Goal: Information Seeking & Learning: Learn about a topic

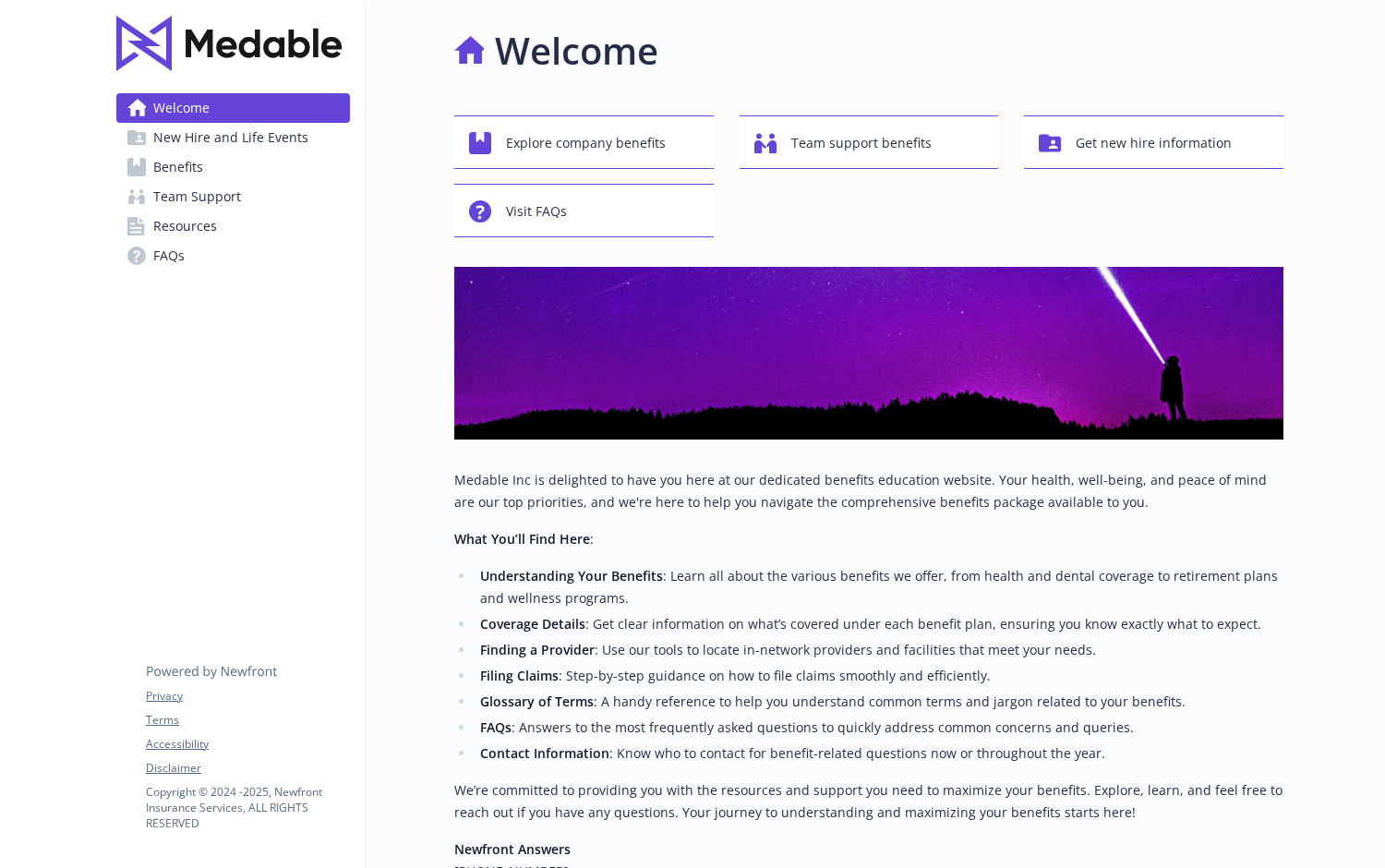
click at [235, 161] on link "Benefits" at bounding box center [233, 167] width 233 height 30
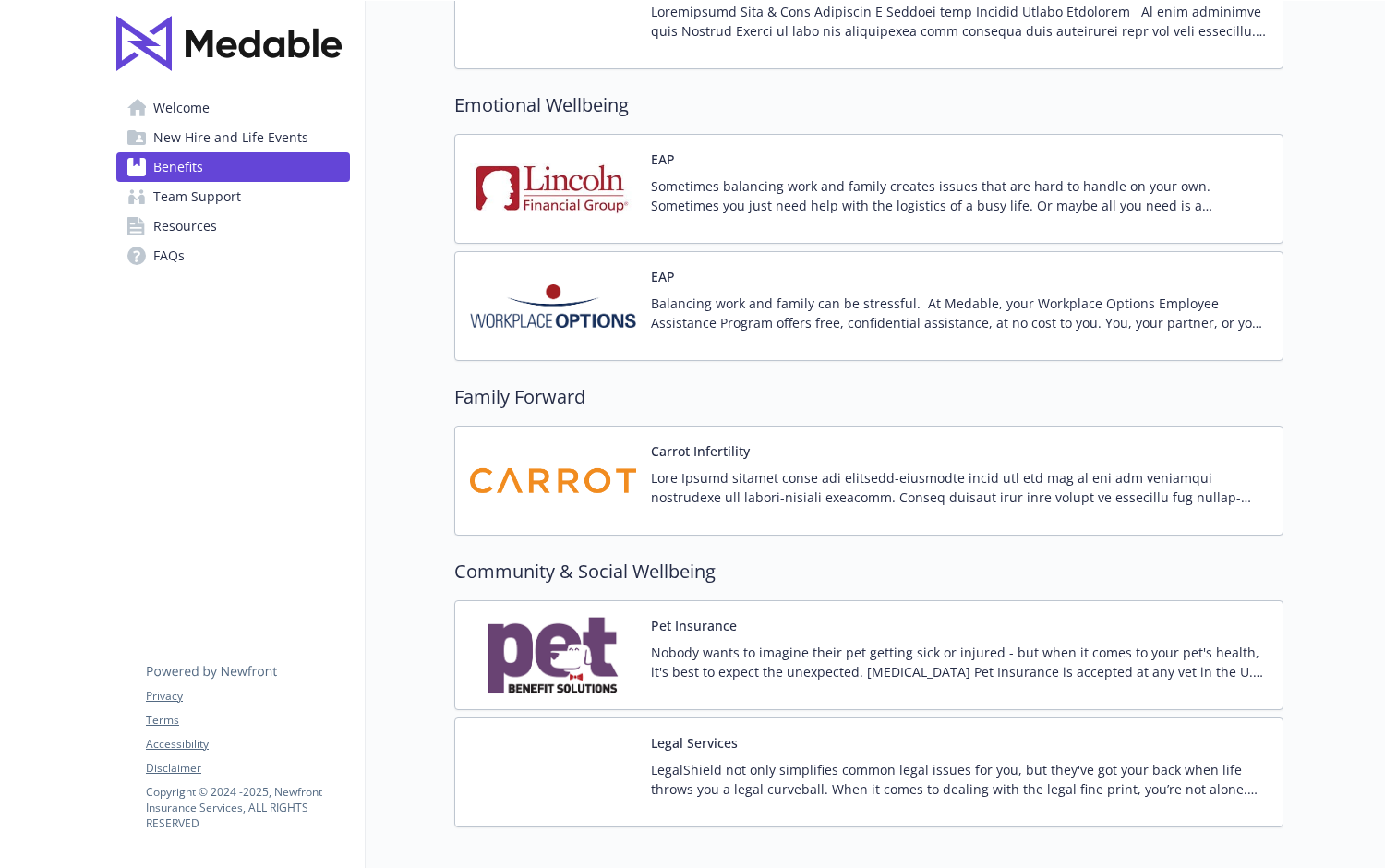
scroll to position [3787, 0]
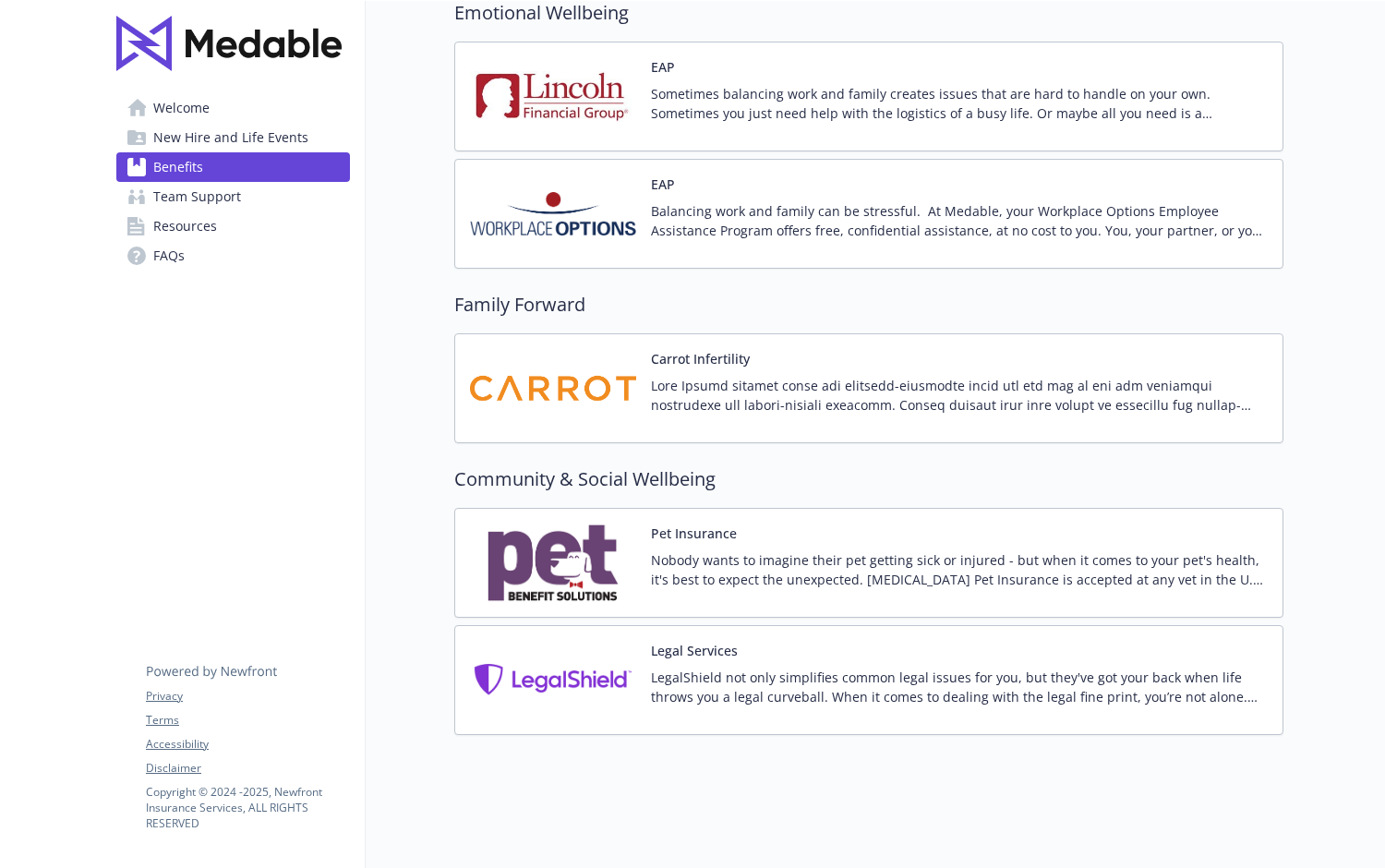
click at [184, 112] on span "Welcome" at bounding box center [181, 108] width 56 height 30
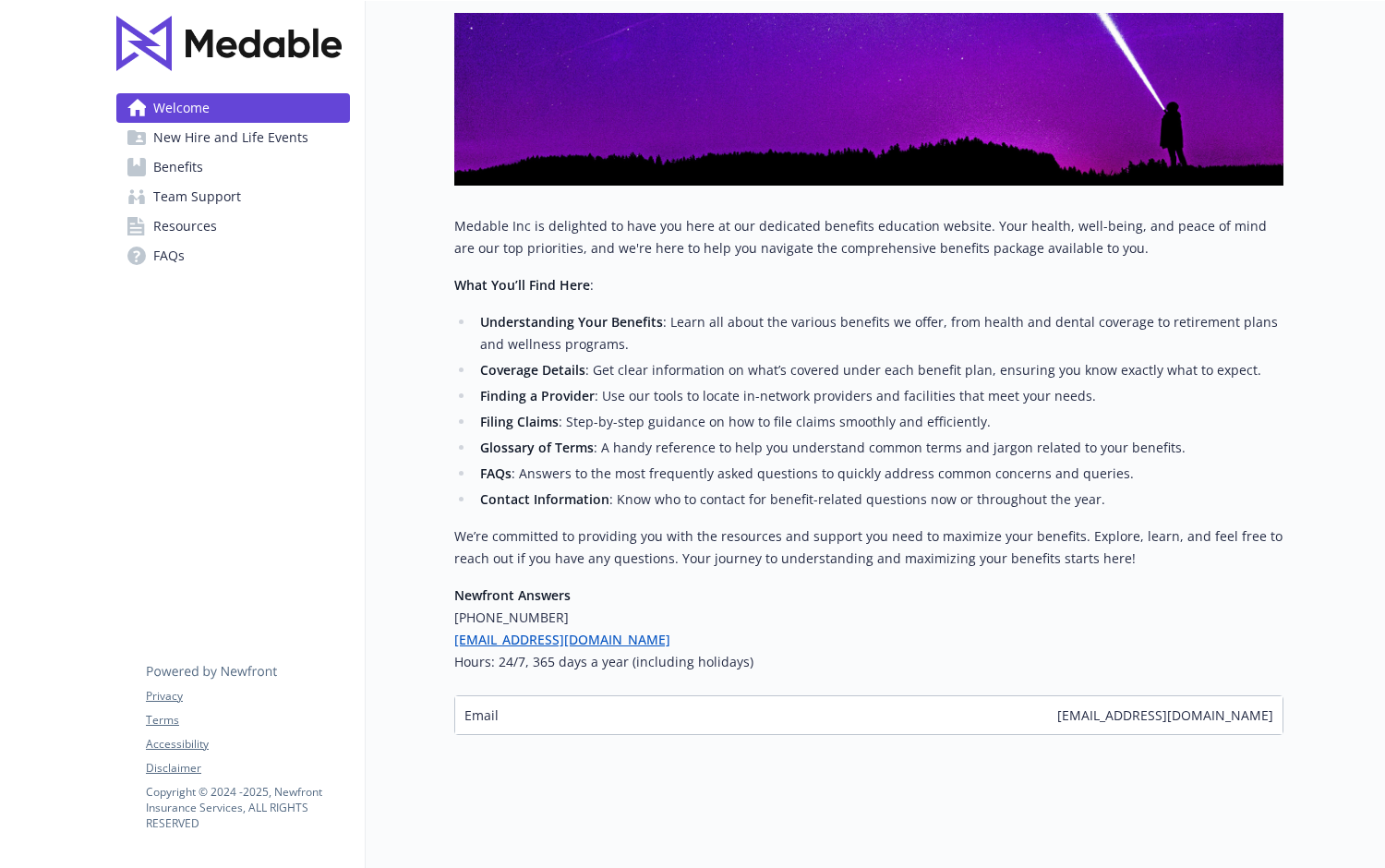
click at [220, 257] on link "FAQs" at bounding box center [233, 256] width 233 height 30
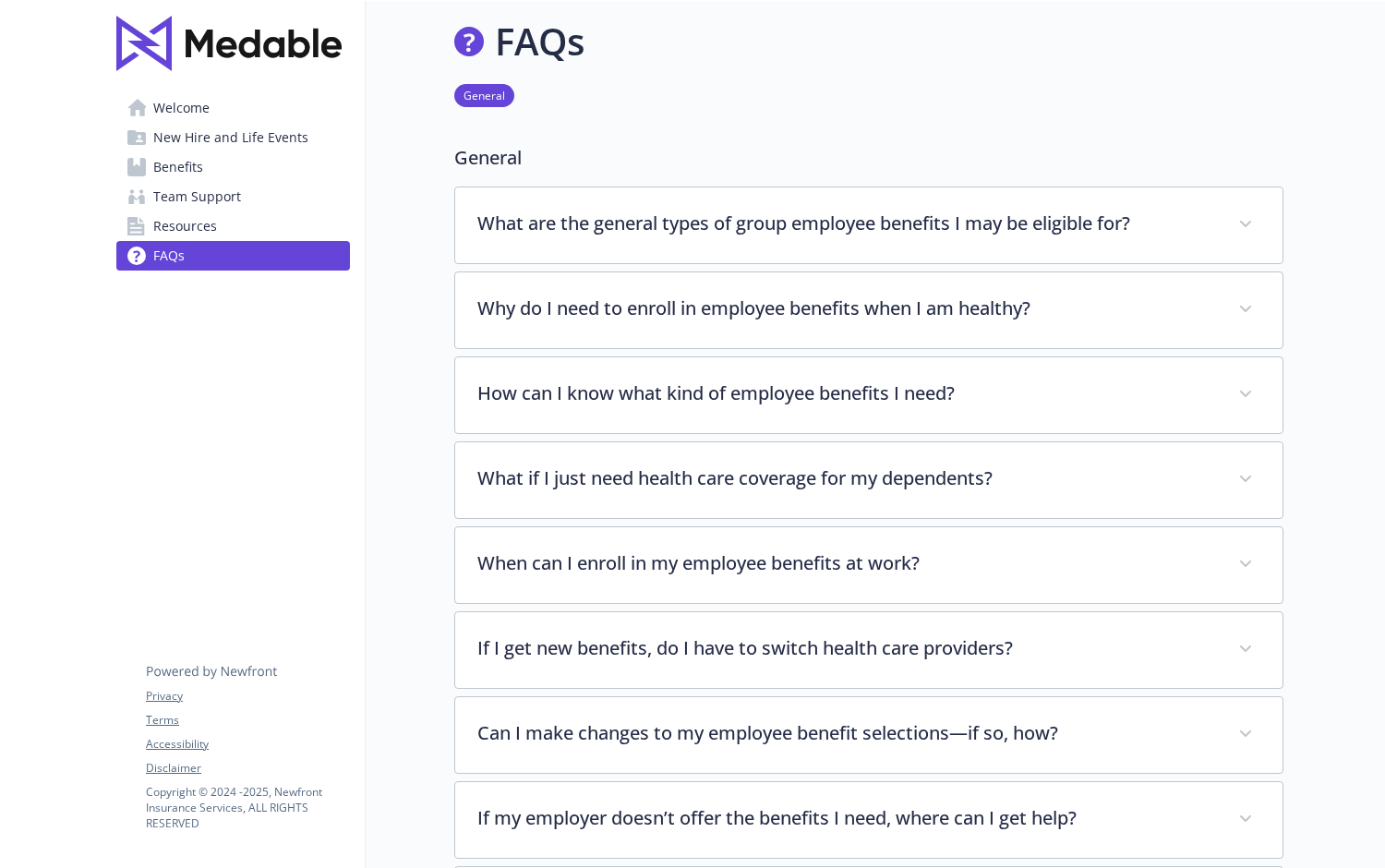
scroll to position [12, 0]
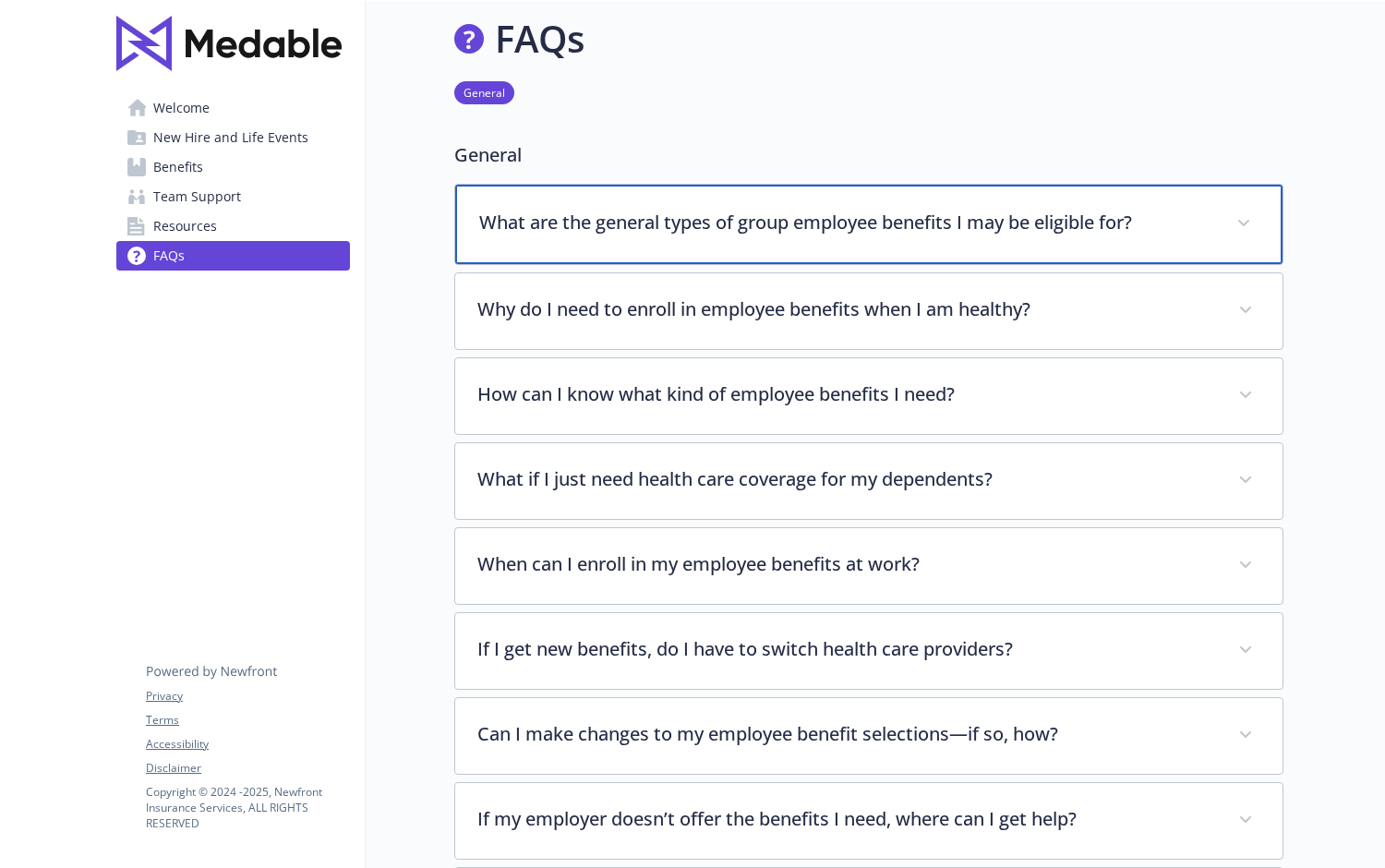
click at [698, 215] on p "What are the general types of group employee benefits I may be eligible for?" at bounding box center [846, 223] width 734 height 28
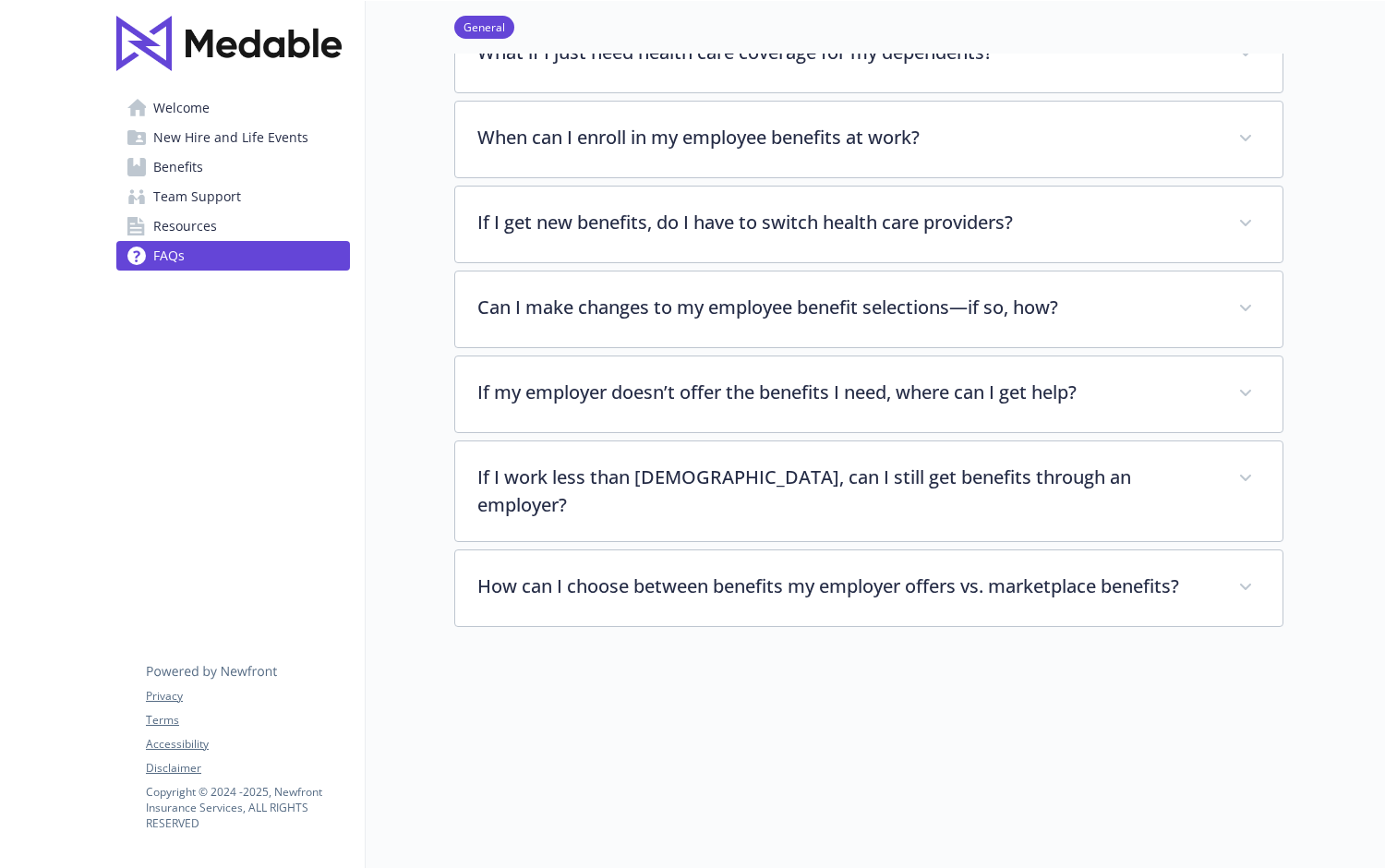
scroll to position [806, 0]
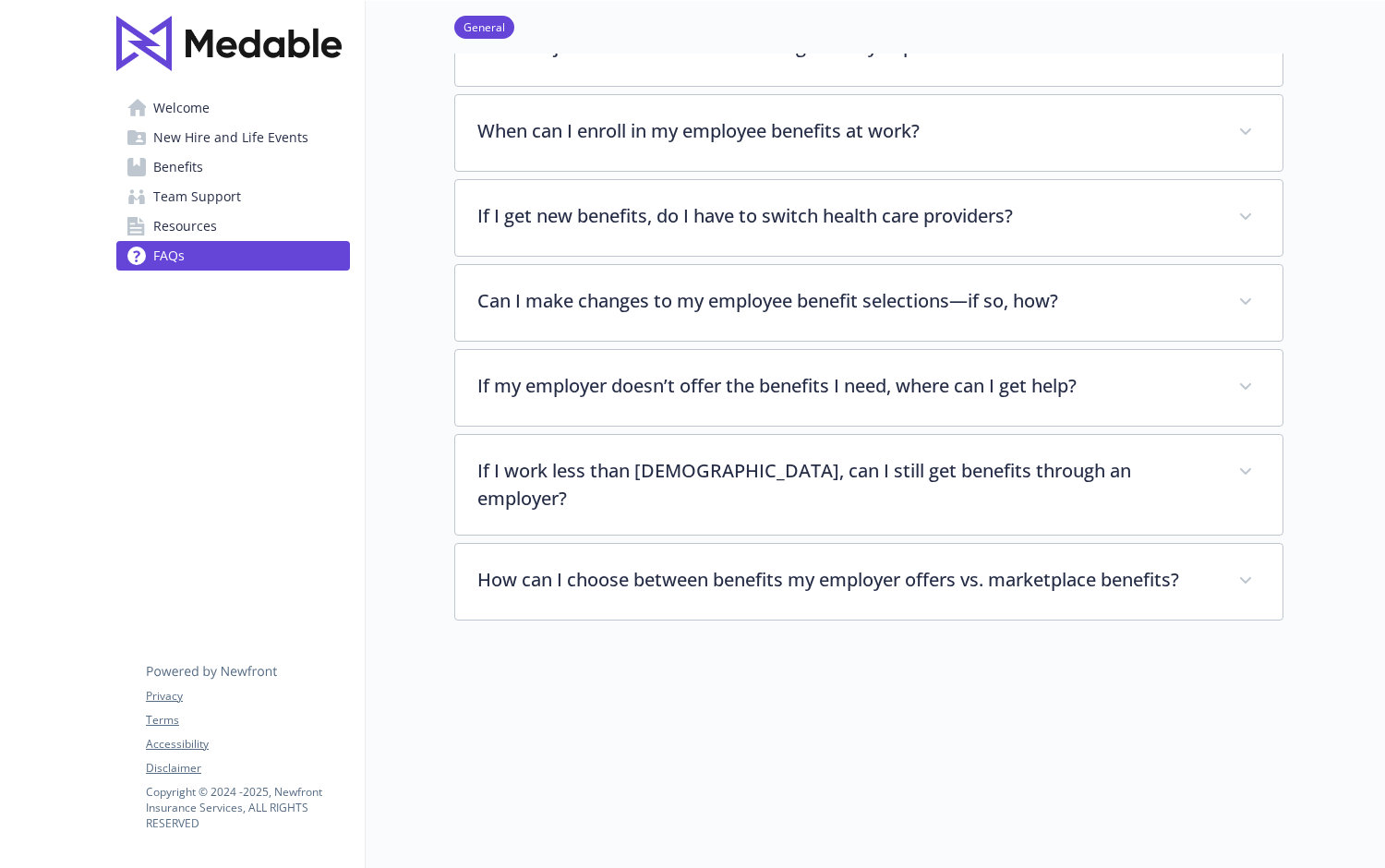
click at [211, 221] on span "Resources" at bounding box center [185, 227] width 63 height 30
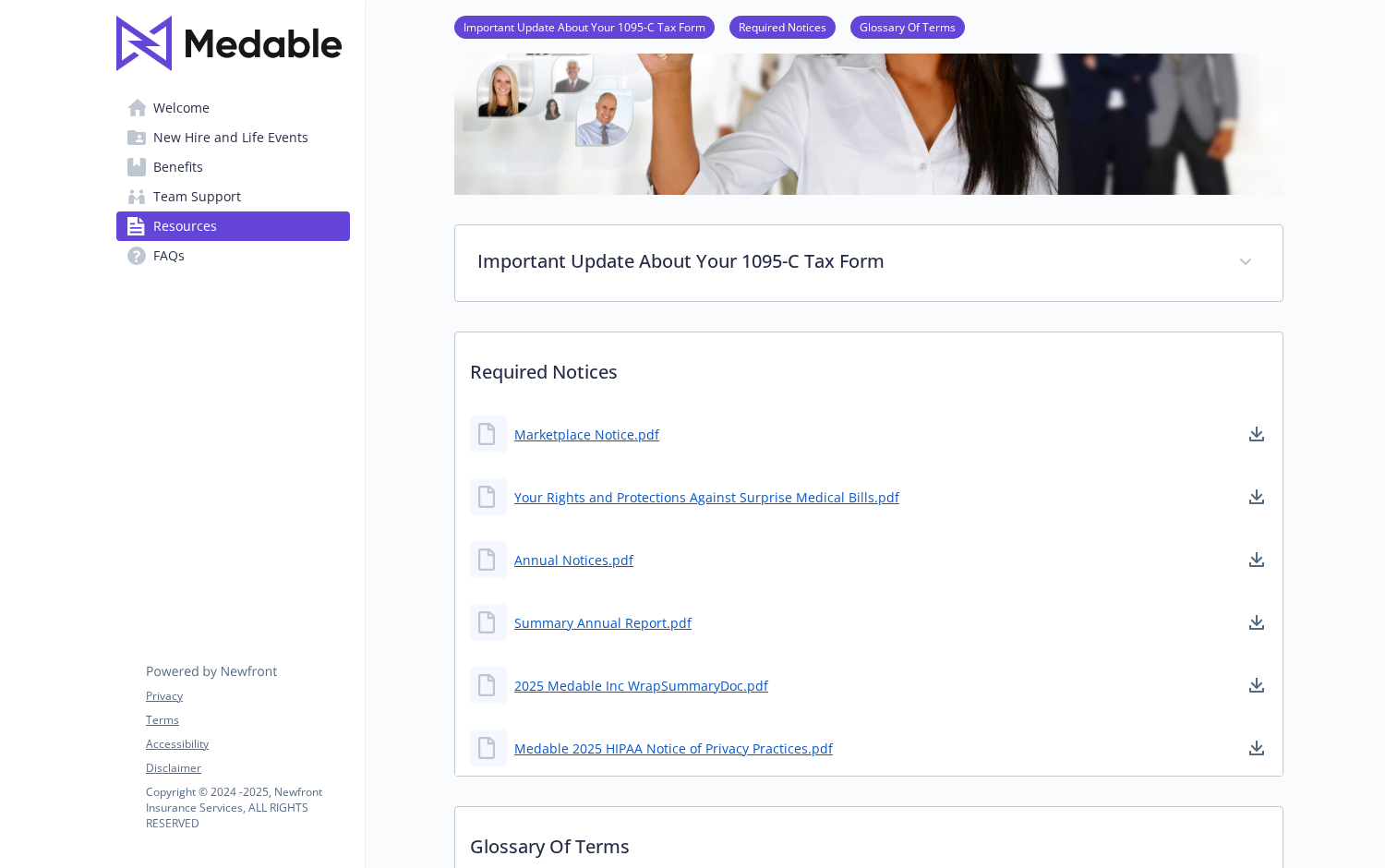
scroll to position [275, 0]
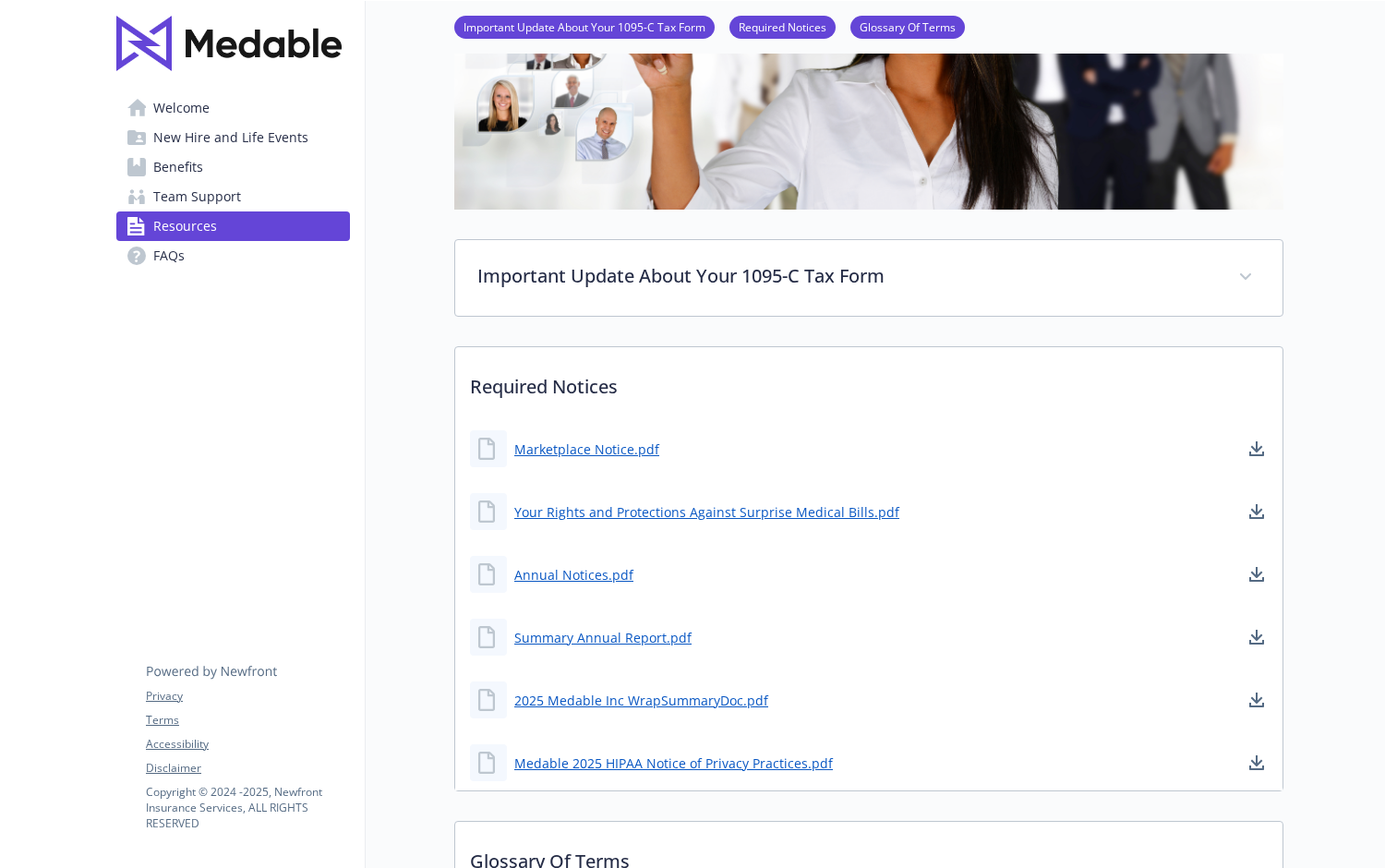
click at [183, 163] on span "Benefits" at bounding box center [177, 167] width 49 height 30
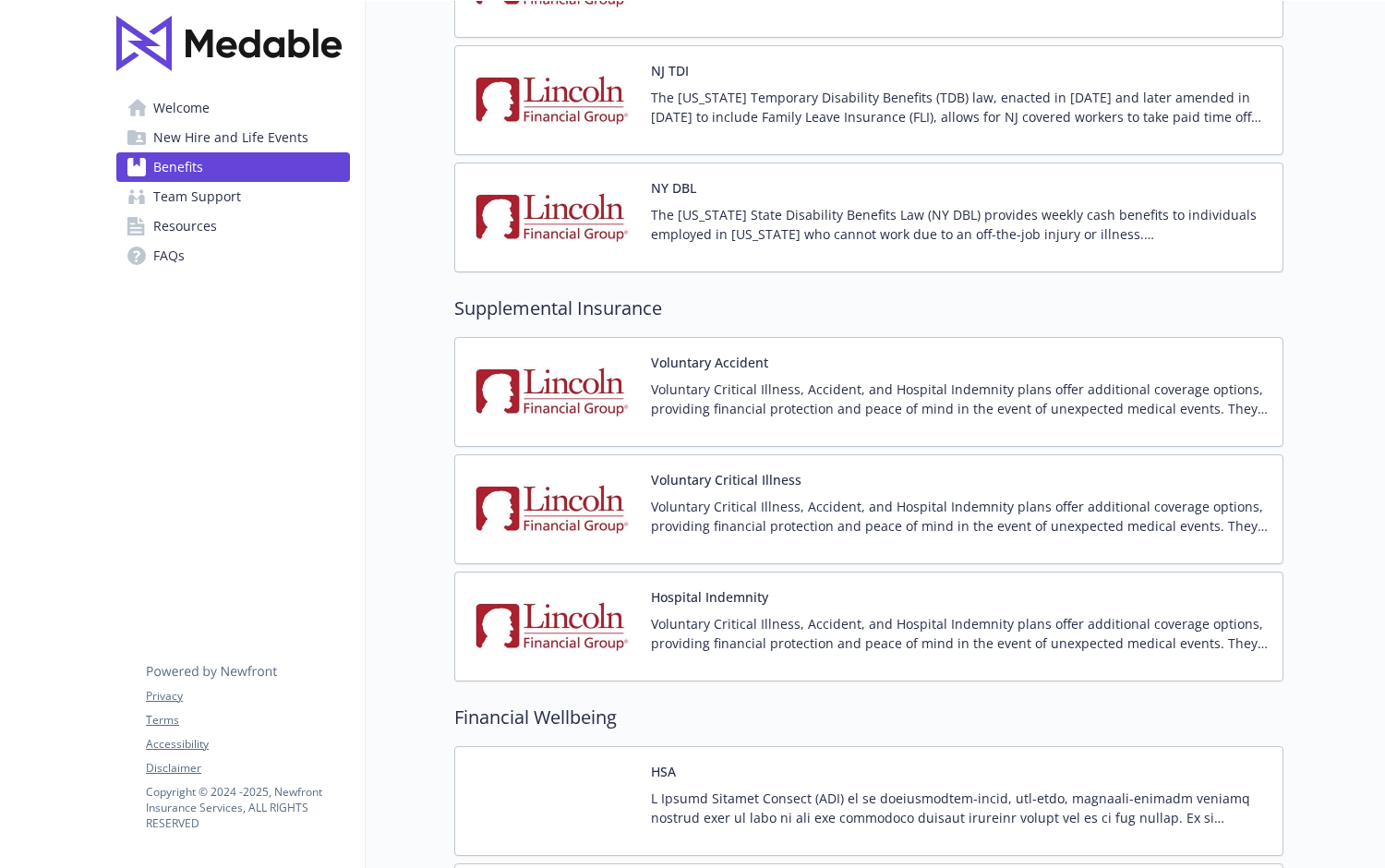
scroll to position [2242, 0]
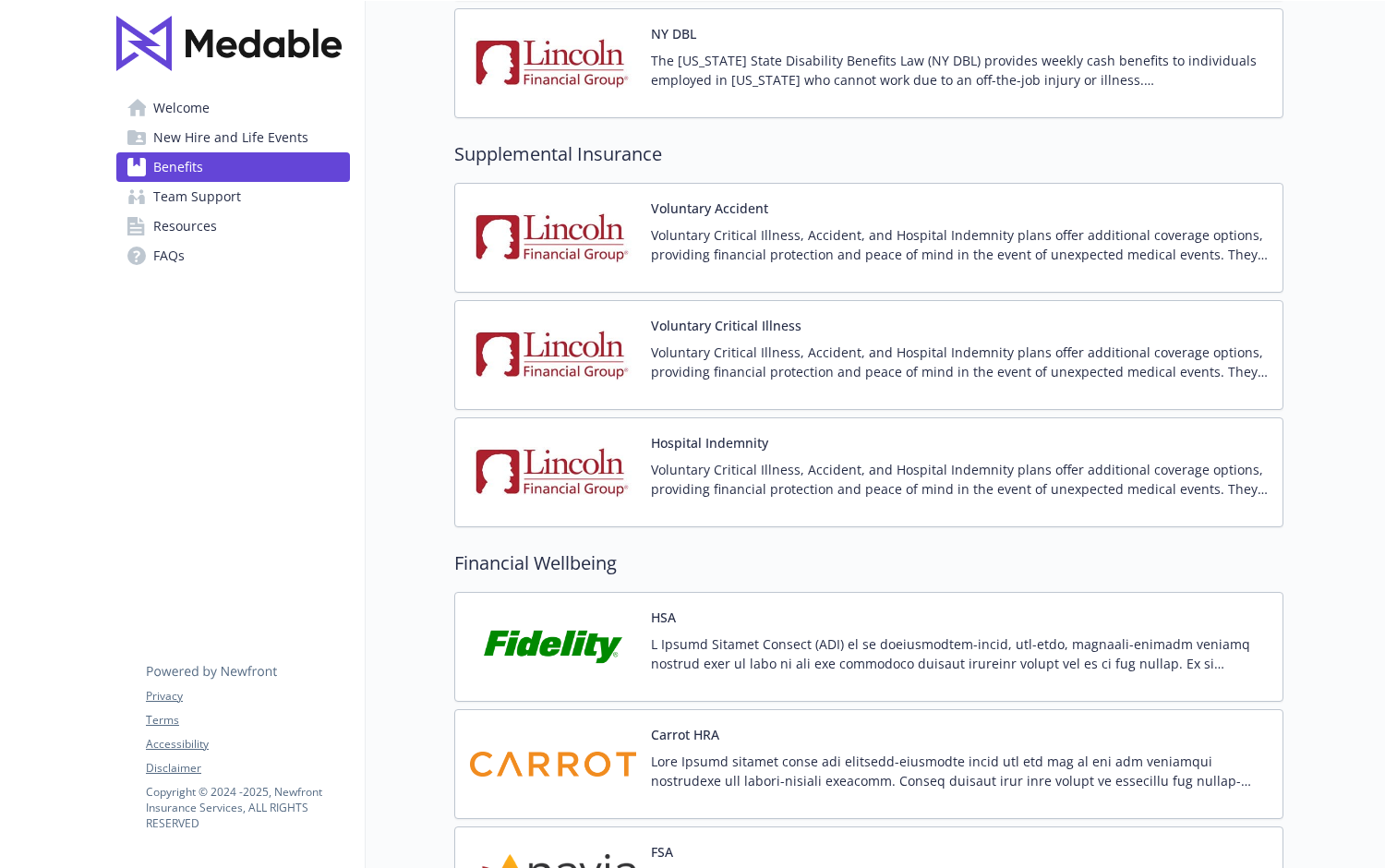
click at [207, 145] on span "New Hire and Life Events" at bounding box center [231, 138] width 155 height 30
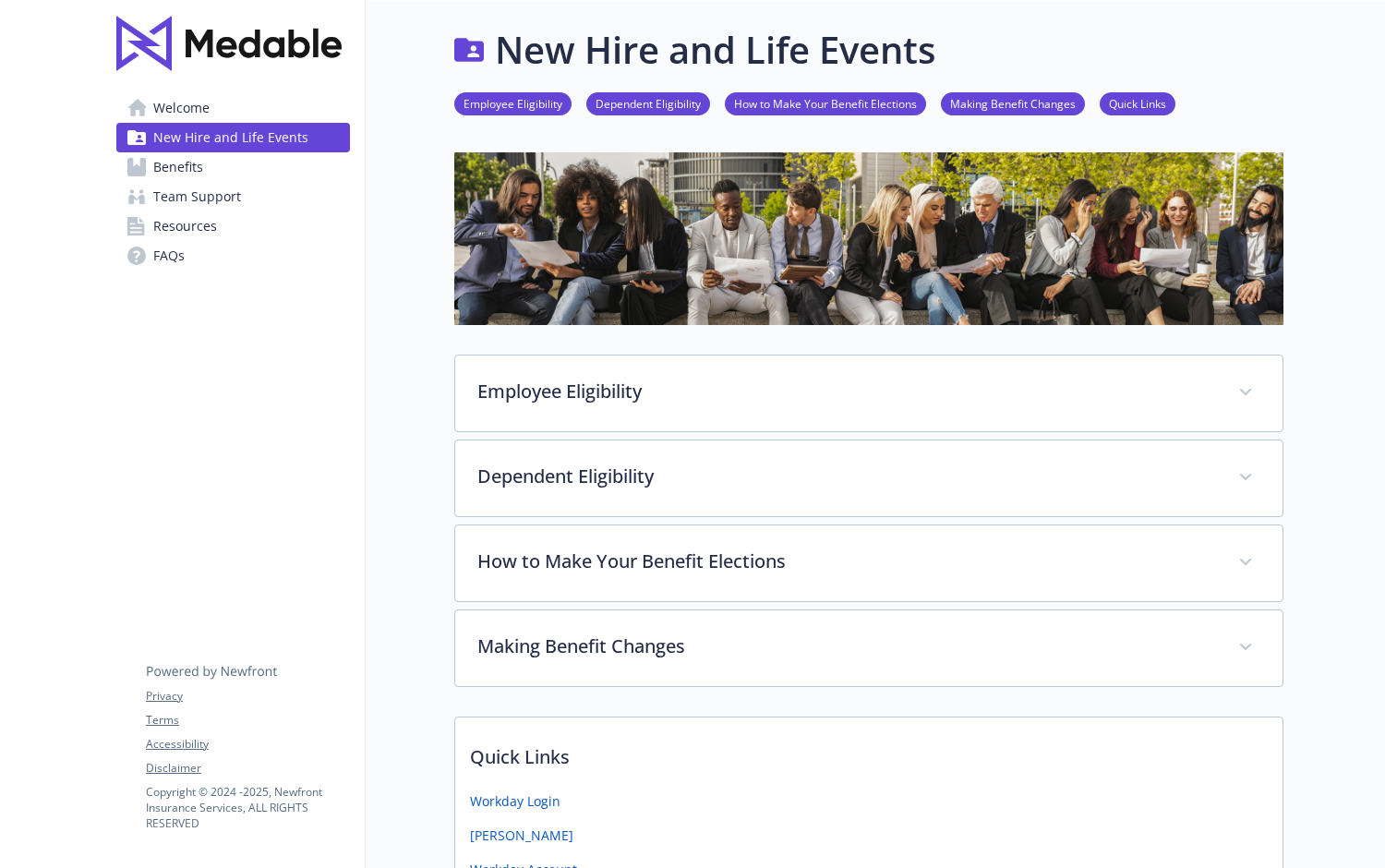
scroll to position [155, 0]
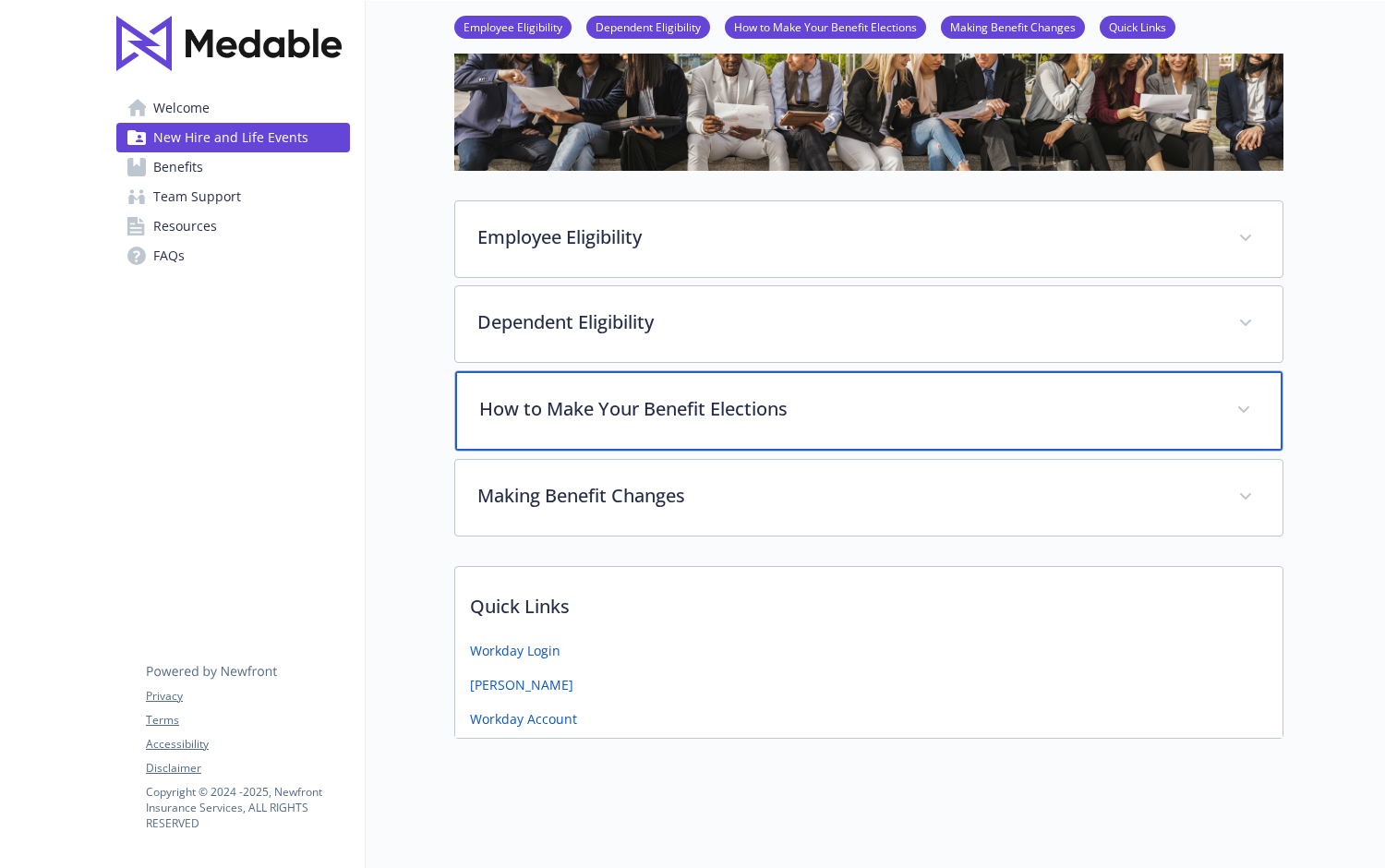
click at [845, 427] on div "How to Make Your Benefit Elections" at bounding box center [869, 411] width 827 height 79
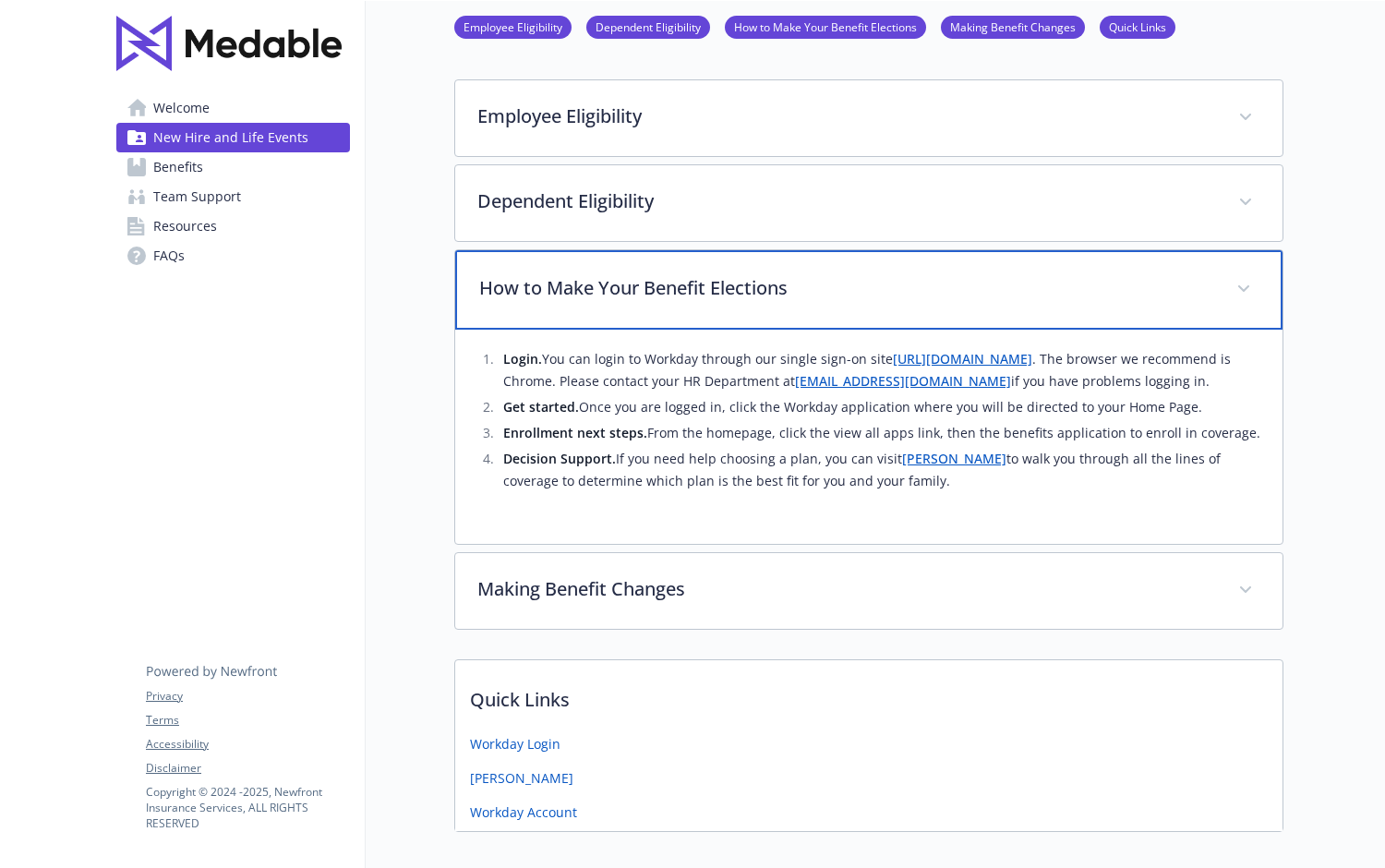
scroll to position [373, 0]
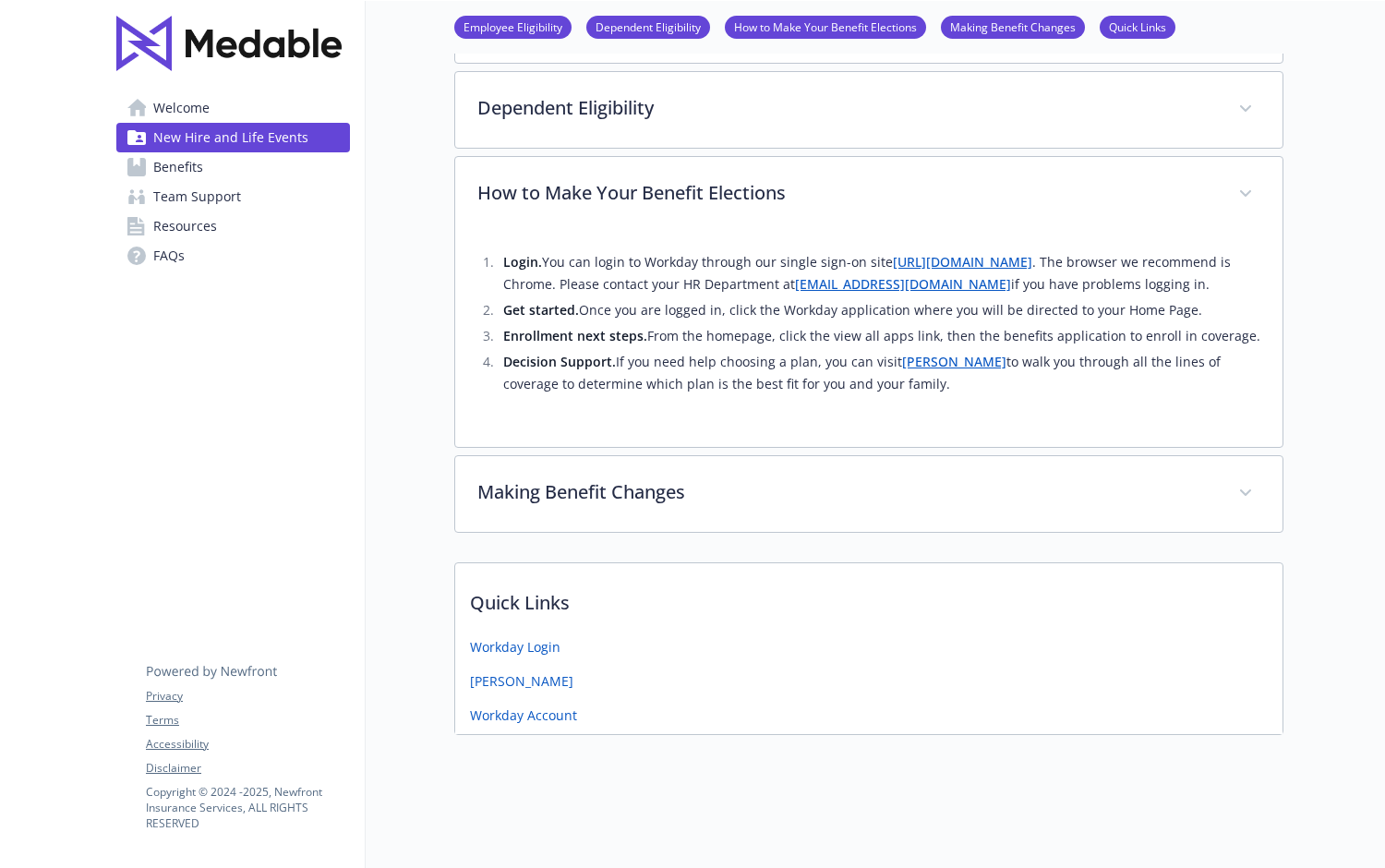
click at [186, 111] on span "Welcome" at bounding box center [181, 108] width 56 height 30
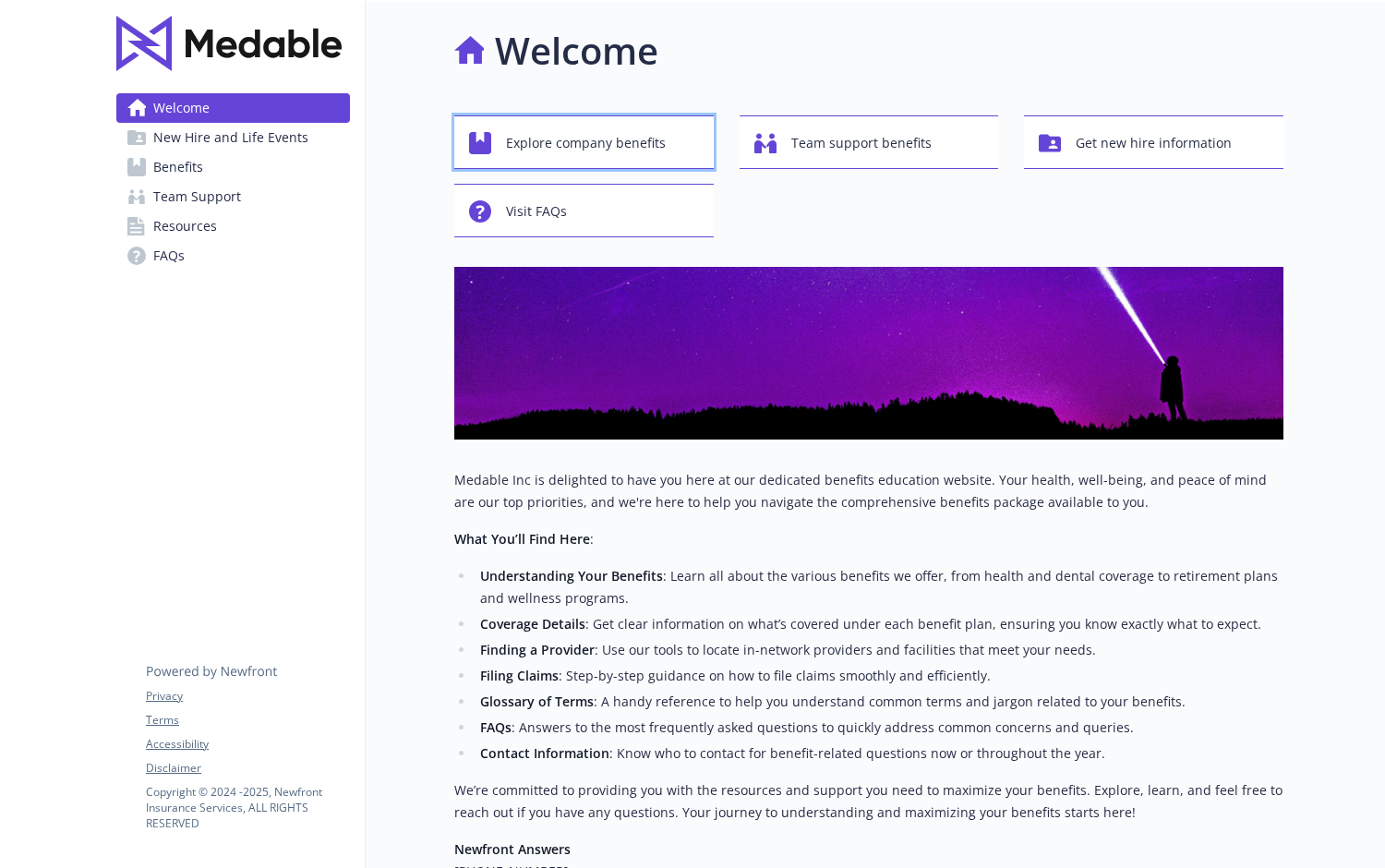
click at [623, 136] on span "Explore company benefits" at bounding box center [585, 144] width 160 height 35
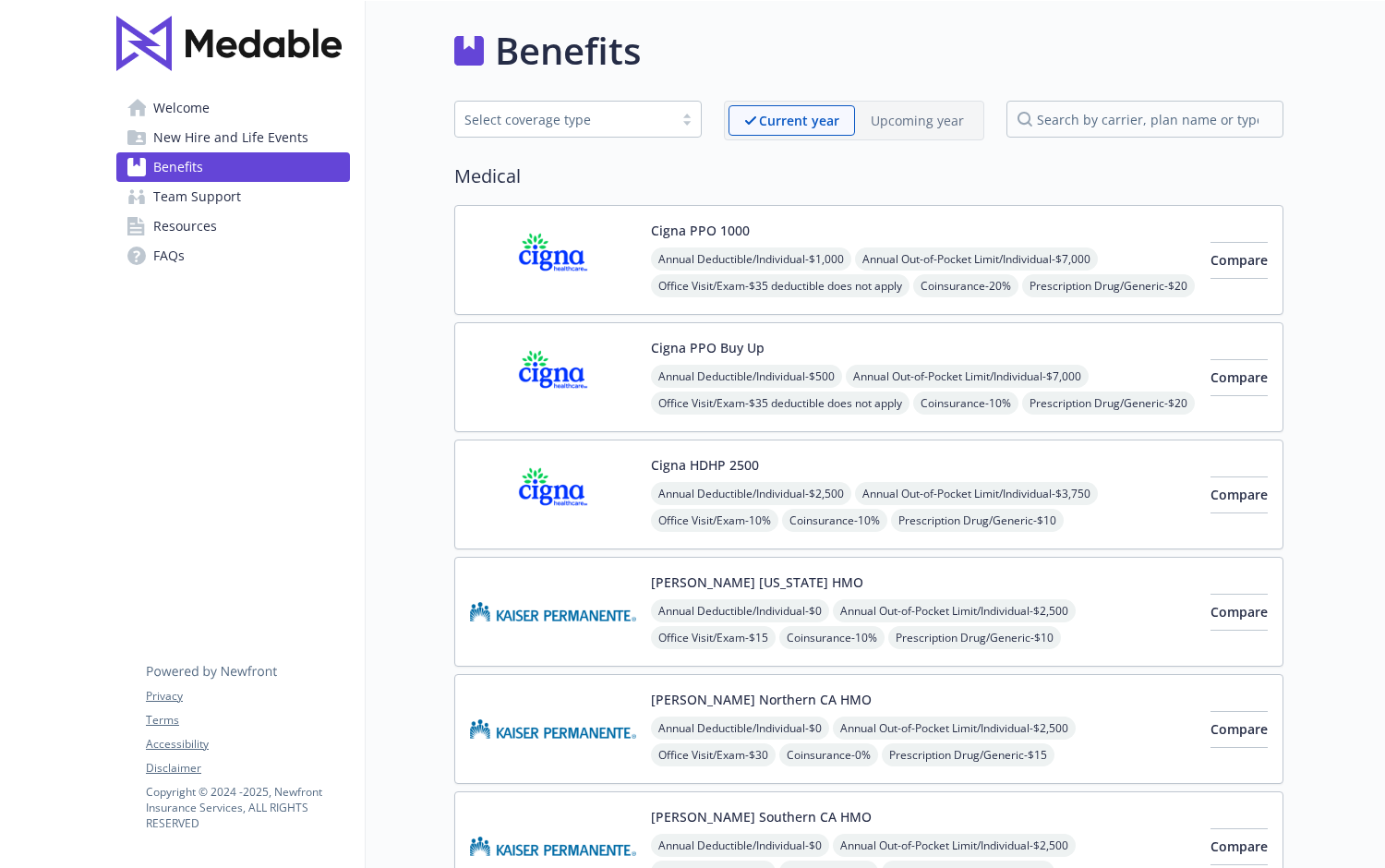
click at [194, 106] on span "Welcome" at bounding box center [181, 108] width 56 height 30
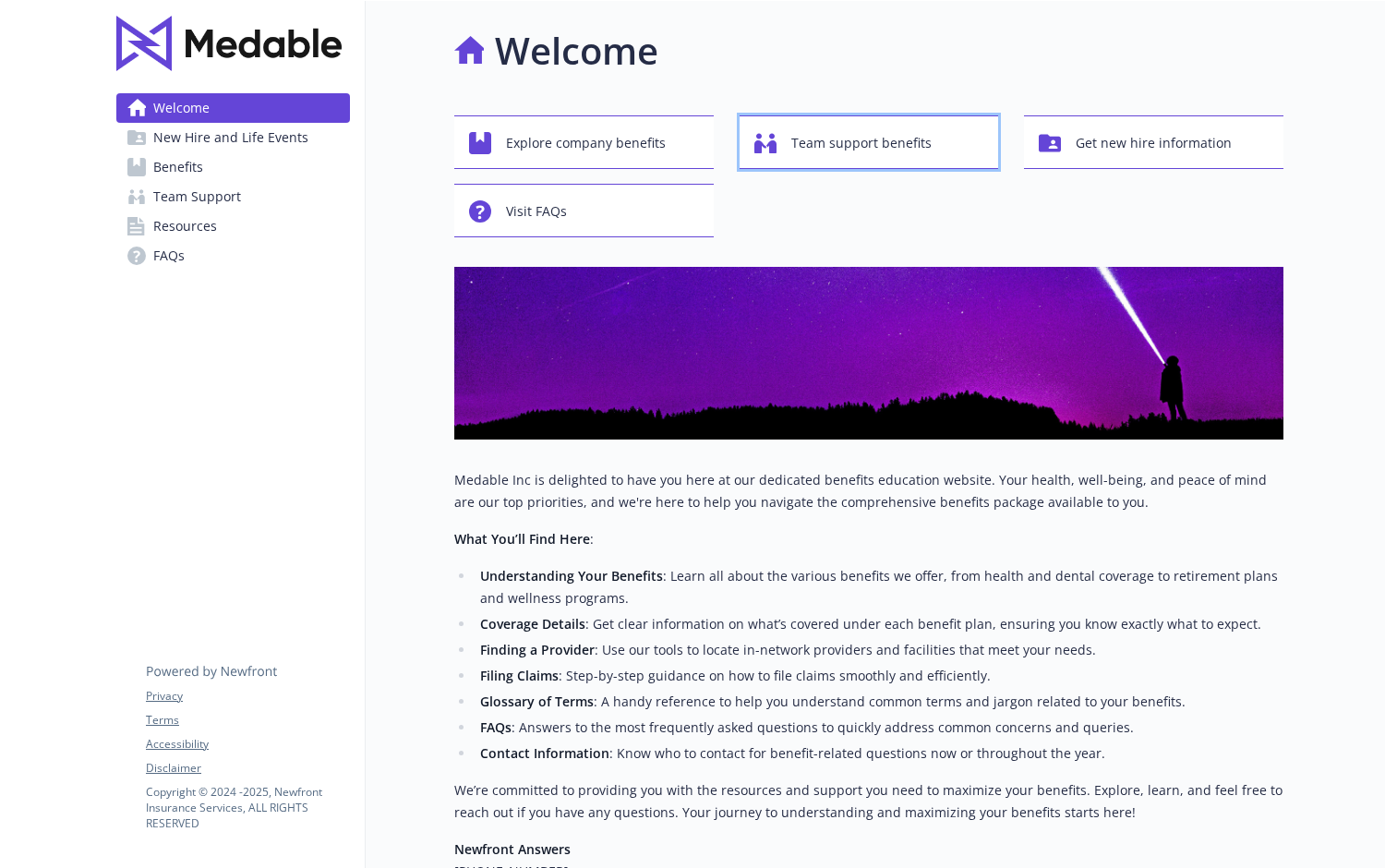
click at [927, 152] on span "Team support benefits" at bounding box center [861, 144] width 140 height 35
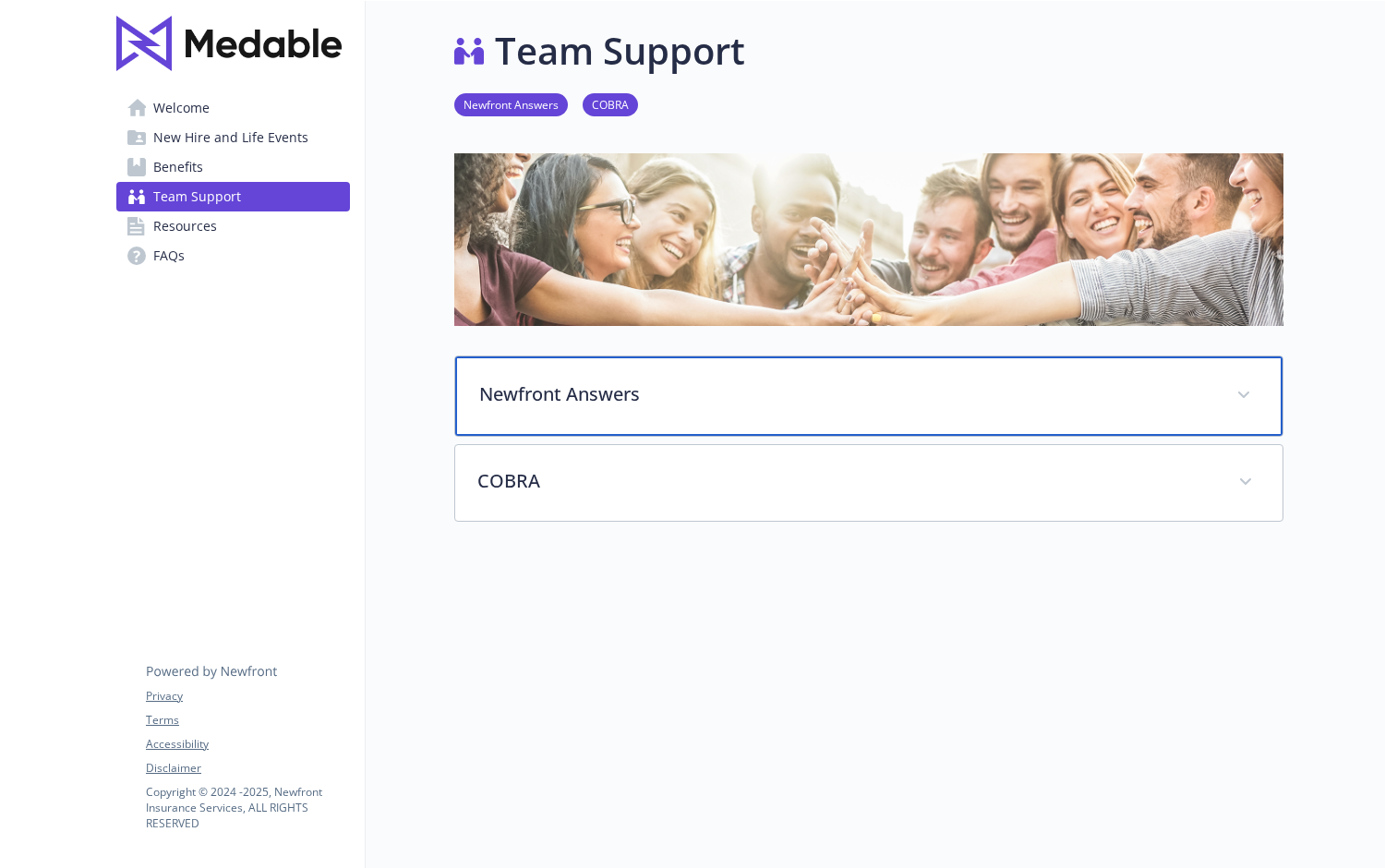
click at [564, 398] on p "Newfront Answers" at bounding box center [846, 395] width 734 height 28
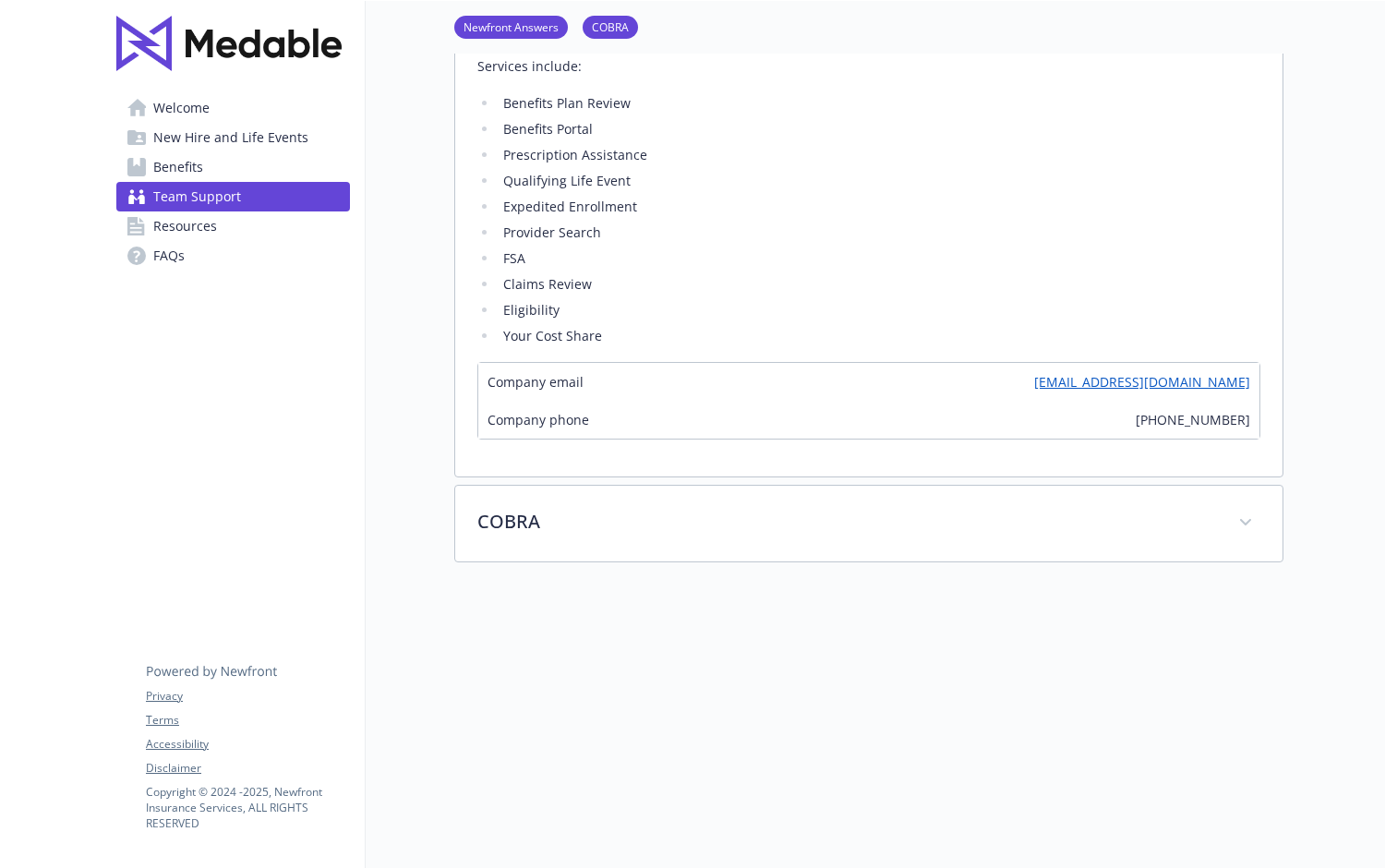
scroll to position [535, 0]
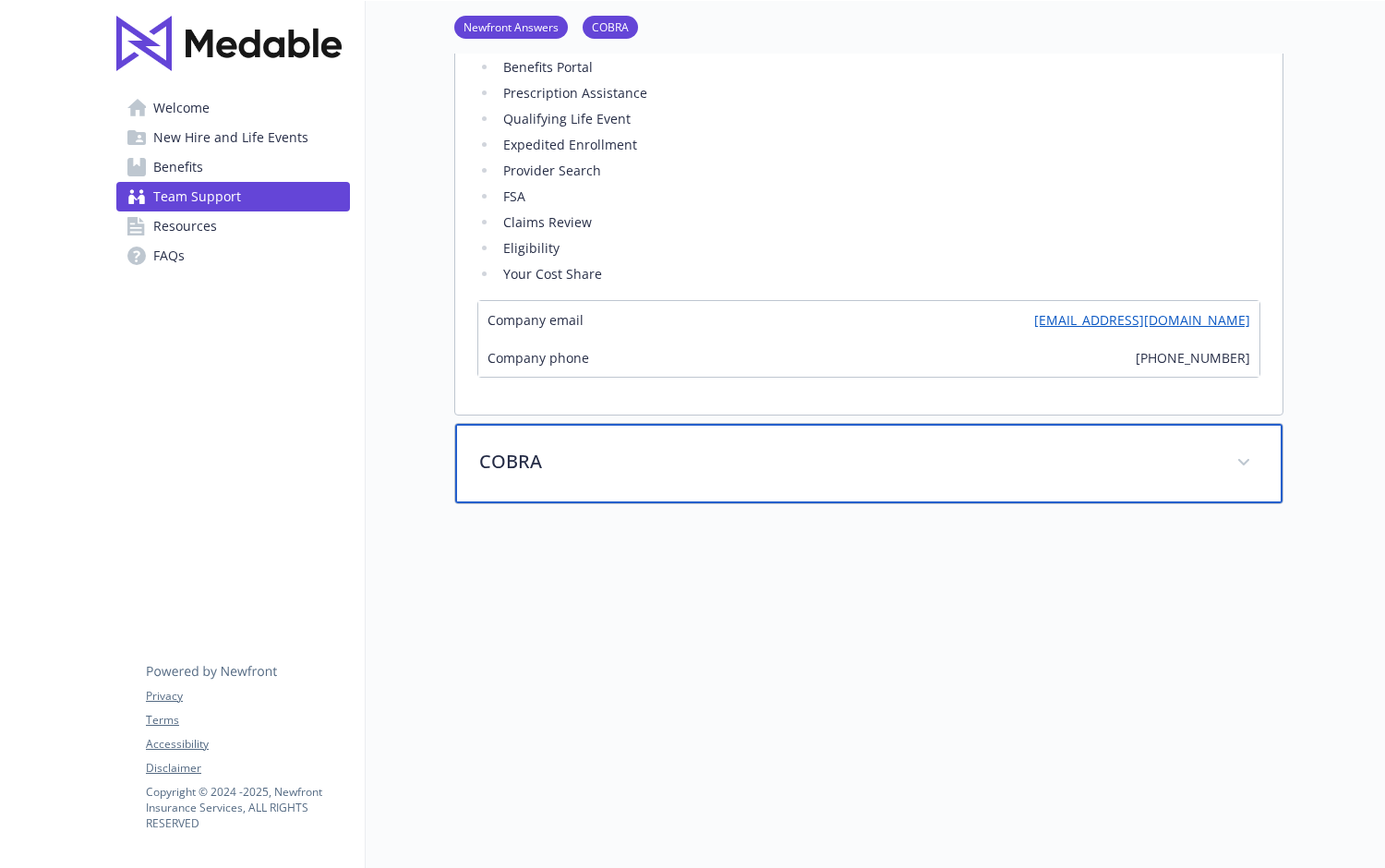
click at [588, 467] on p "COBRA" at bounding box center [846, 462] width 734 height 28
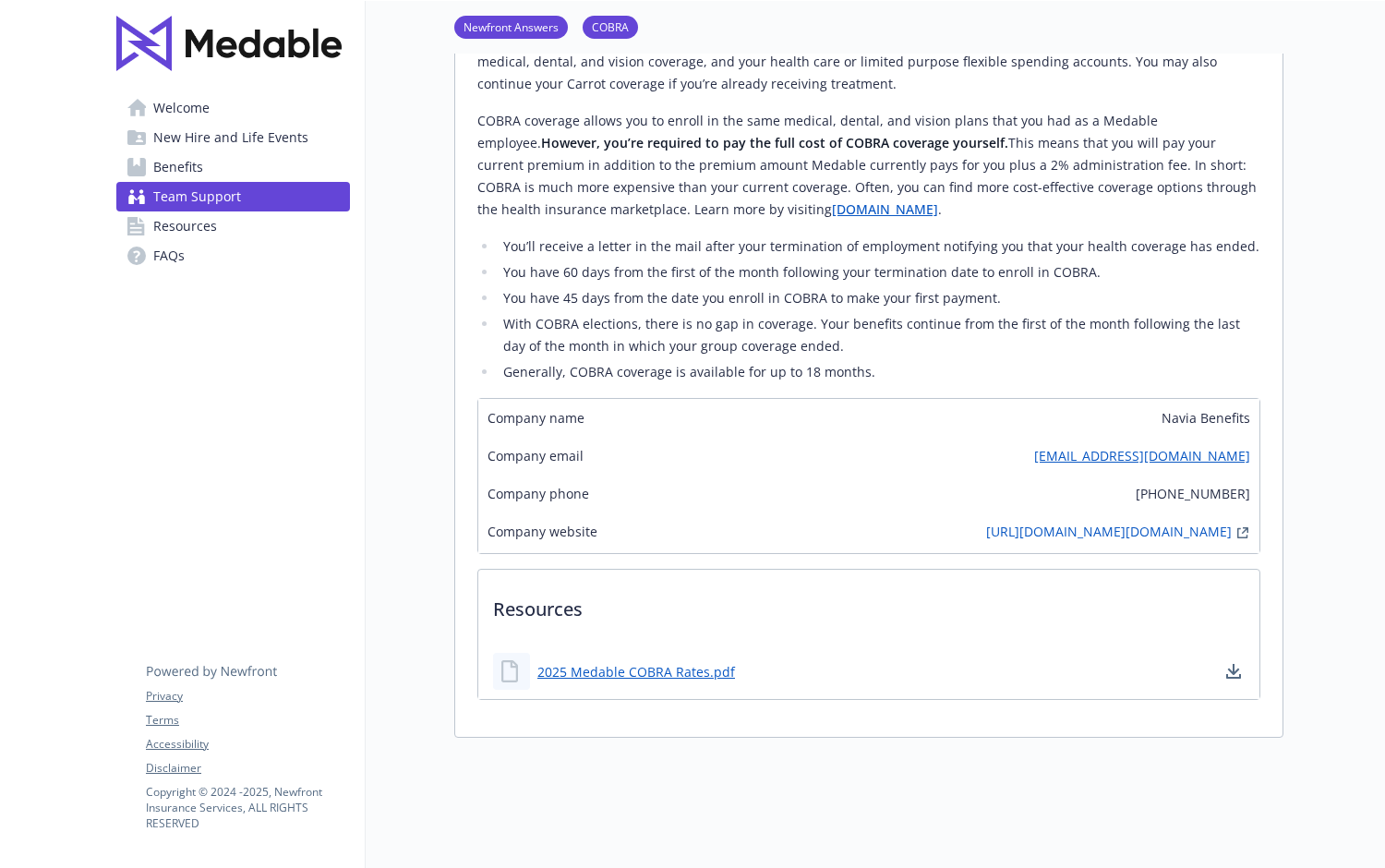
scroll to position [1296, 0]
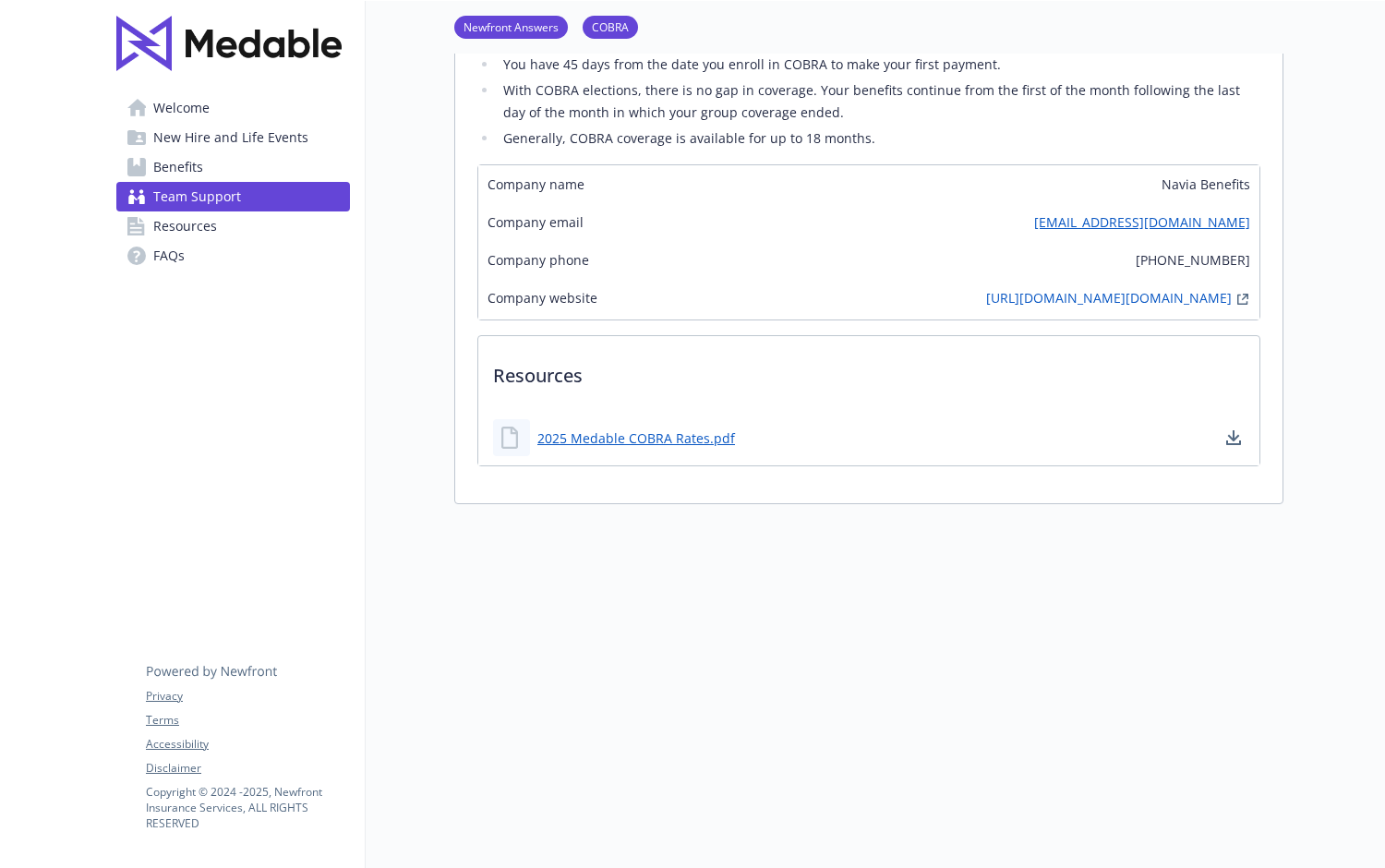
click at [183, 109] on span "Welcome" at bounding box center [181, 108] width 56 height 30
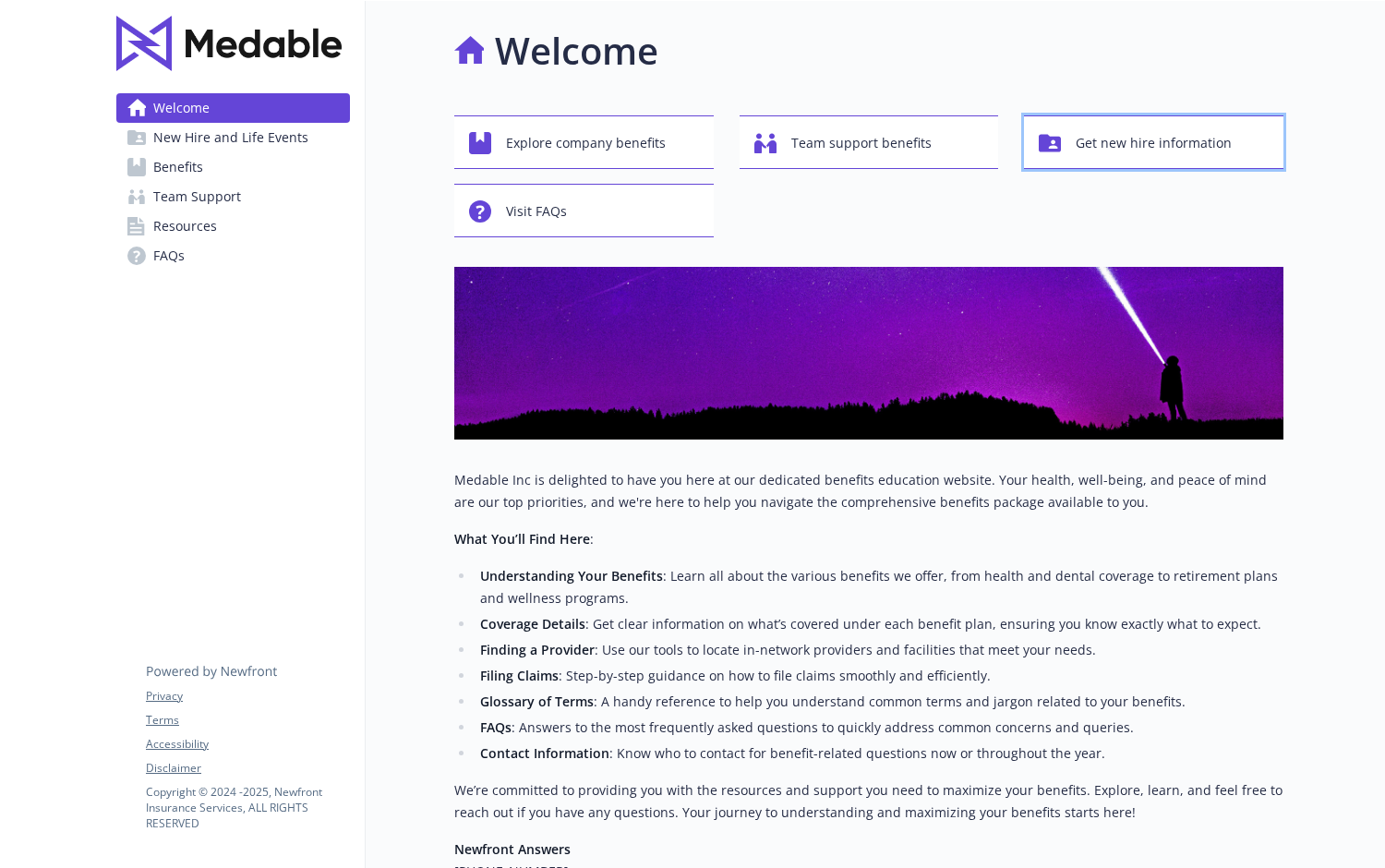
click at [1104, 133] on span "Get new hire information" at bounding box center [1153, 144] width 156 height 35
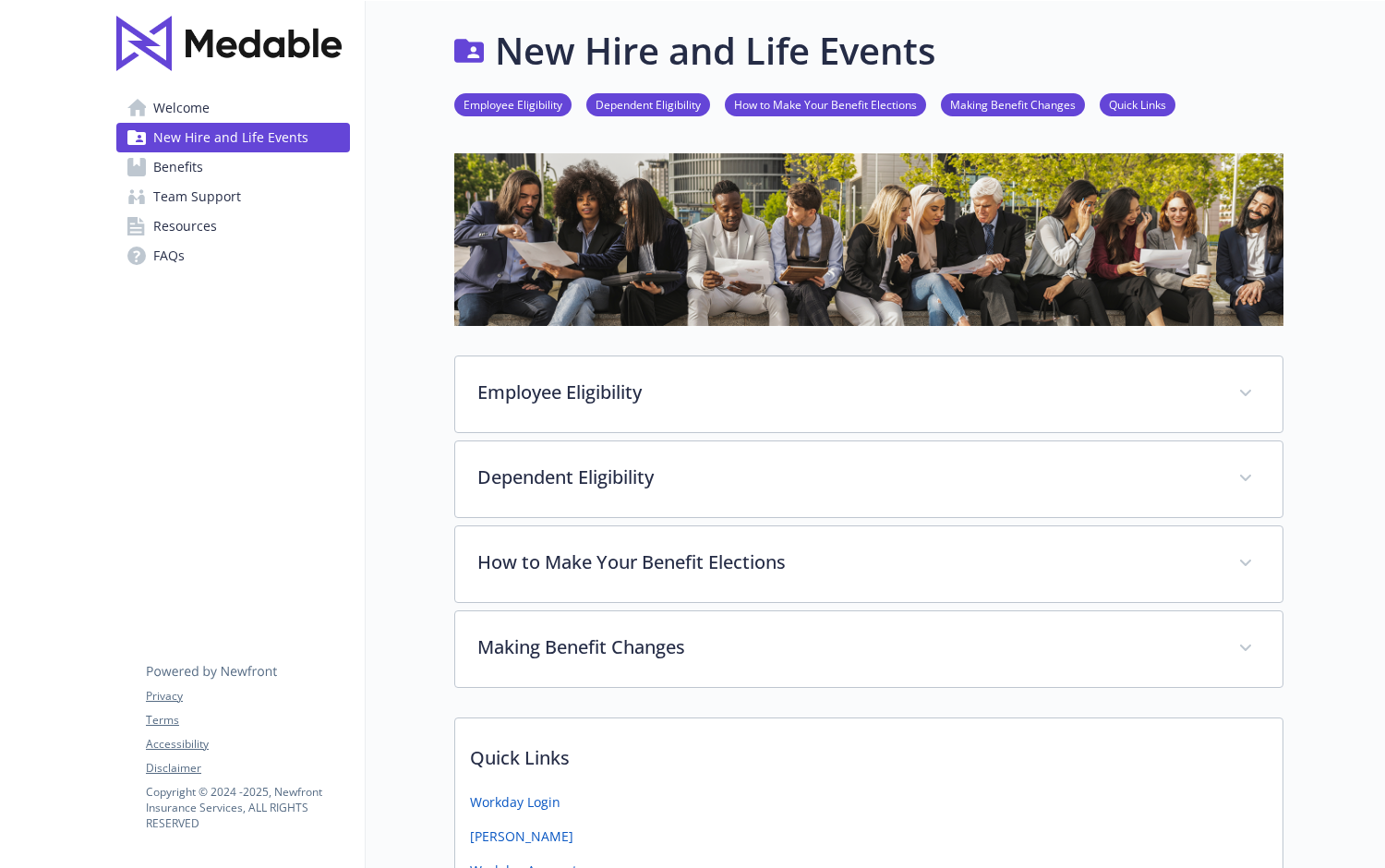
scroll to position [155, 0]
